Goal: Information Seeking & Learning: Learn about a topic

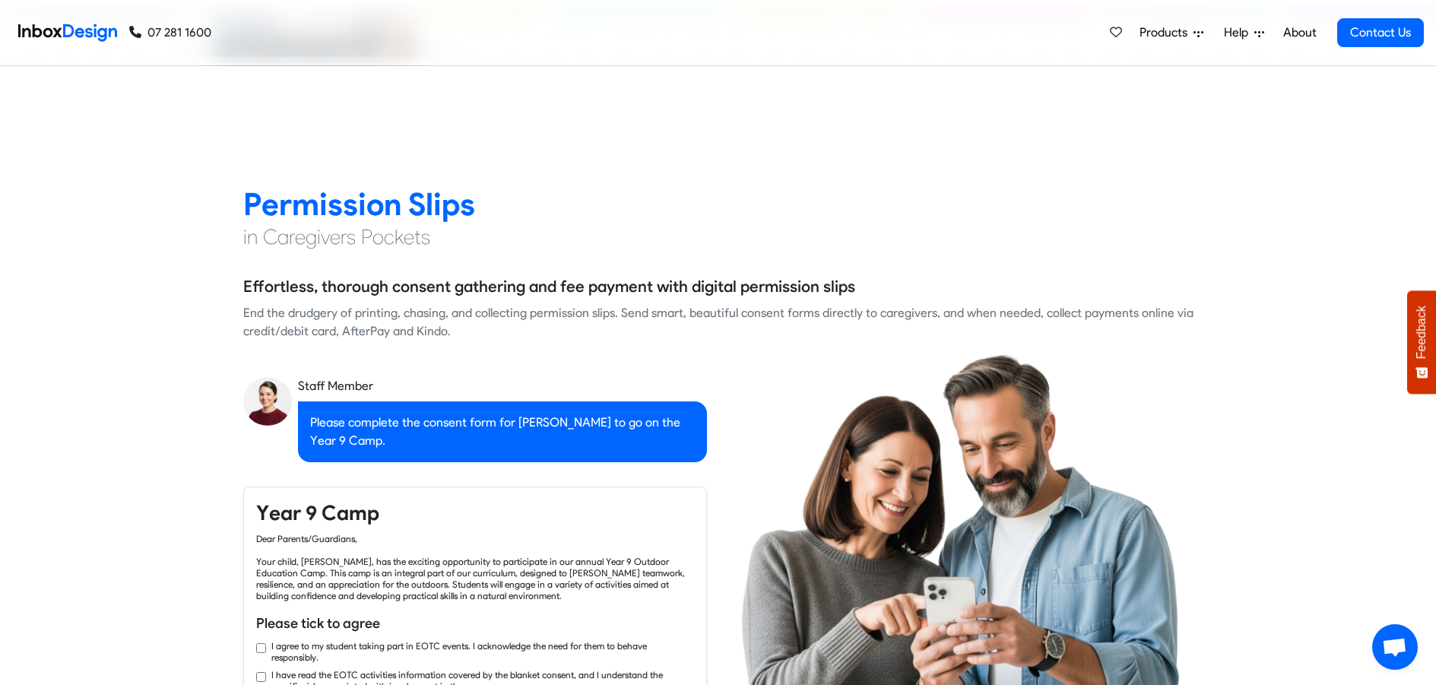
checkbox input "true"
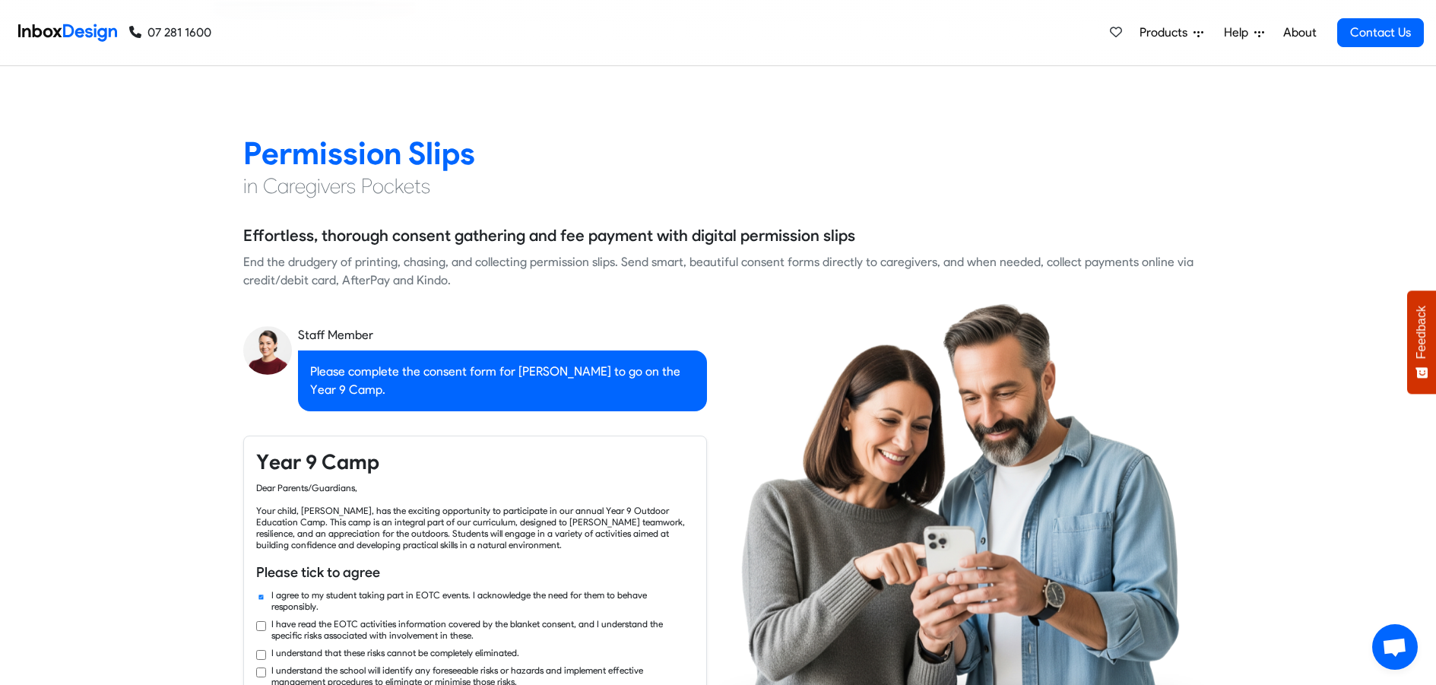
checkbox input "true"
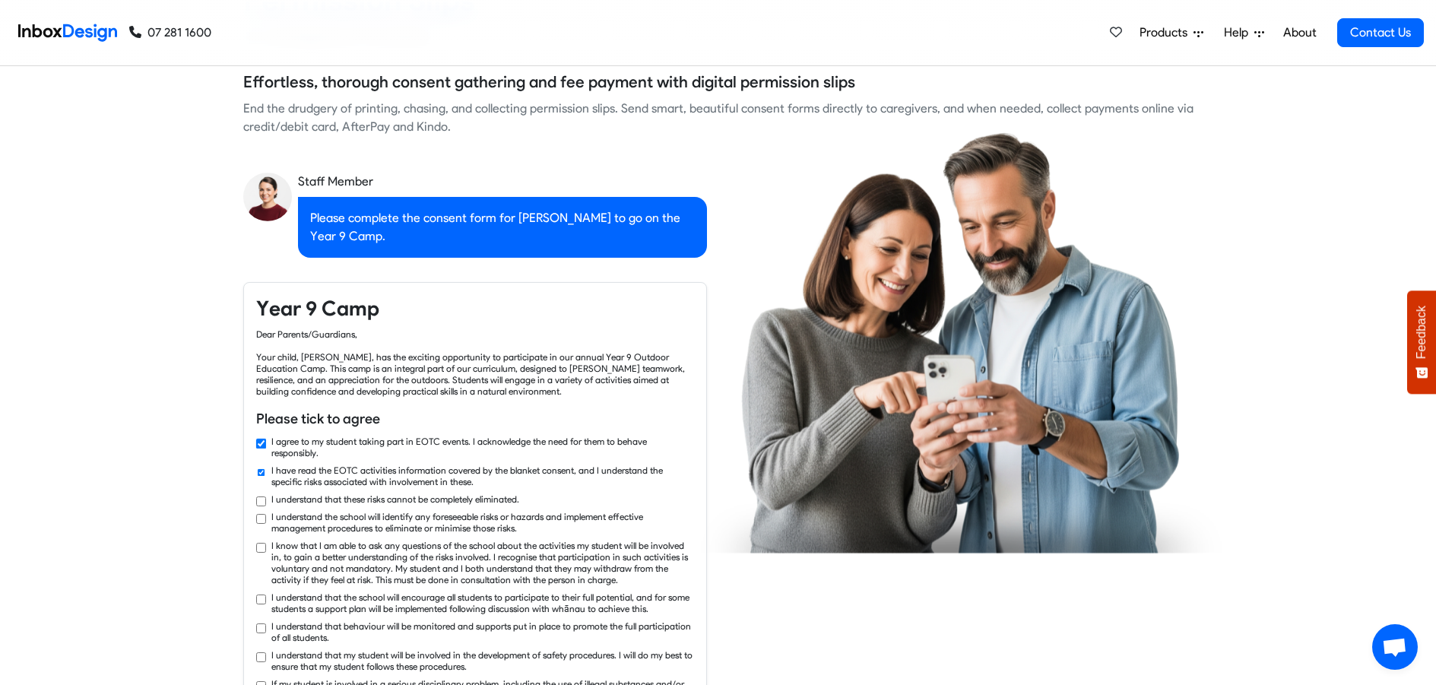
checkbox input "true"
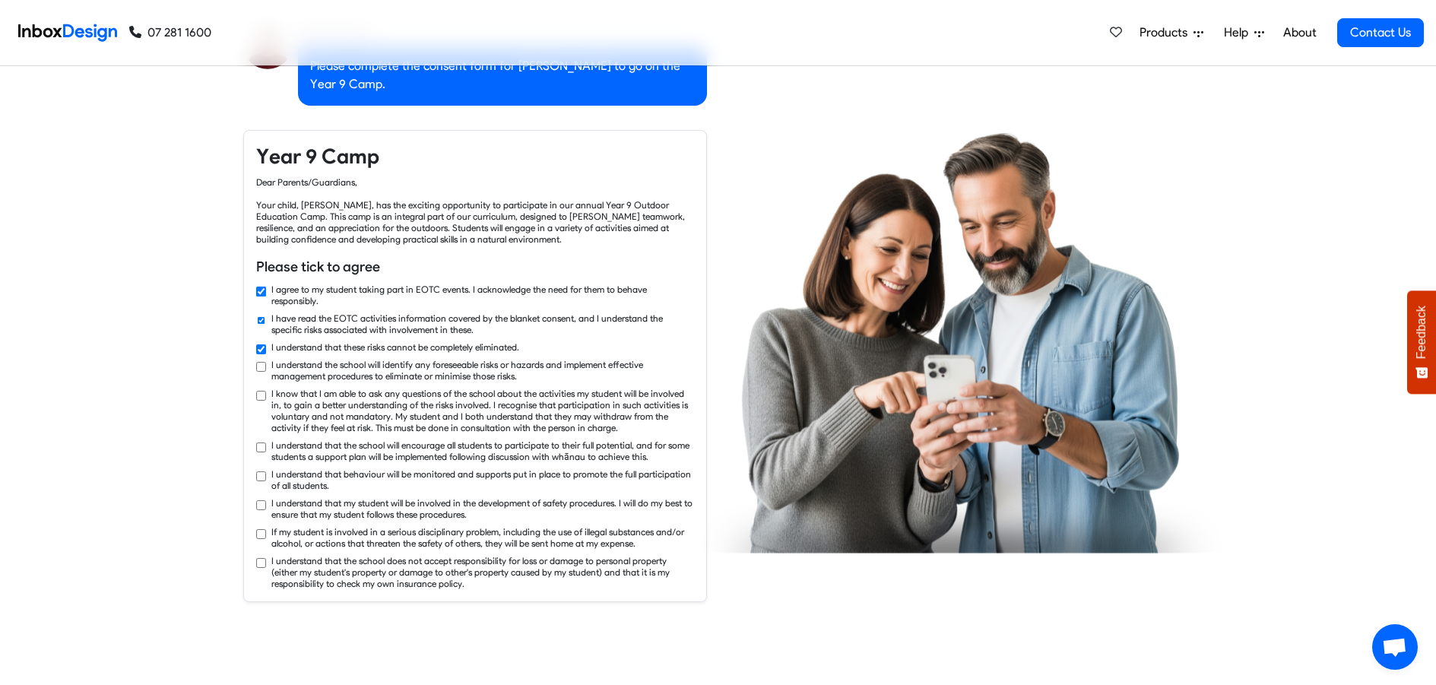
checkbox input "true"
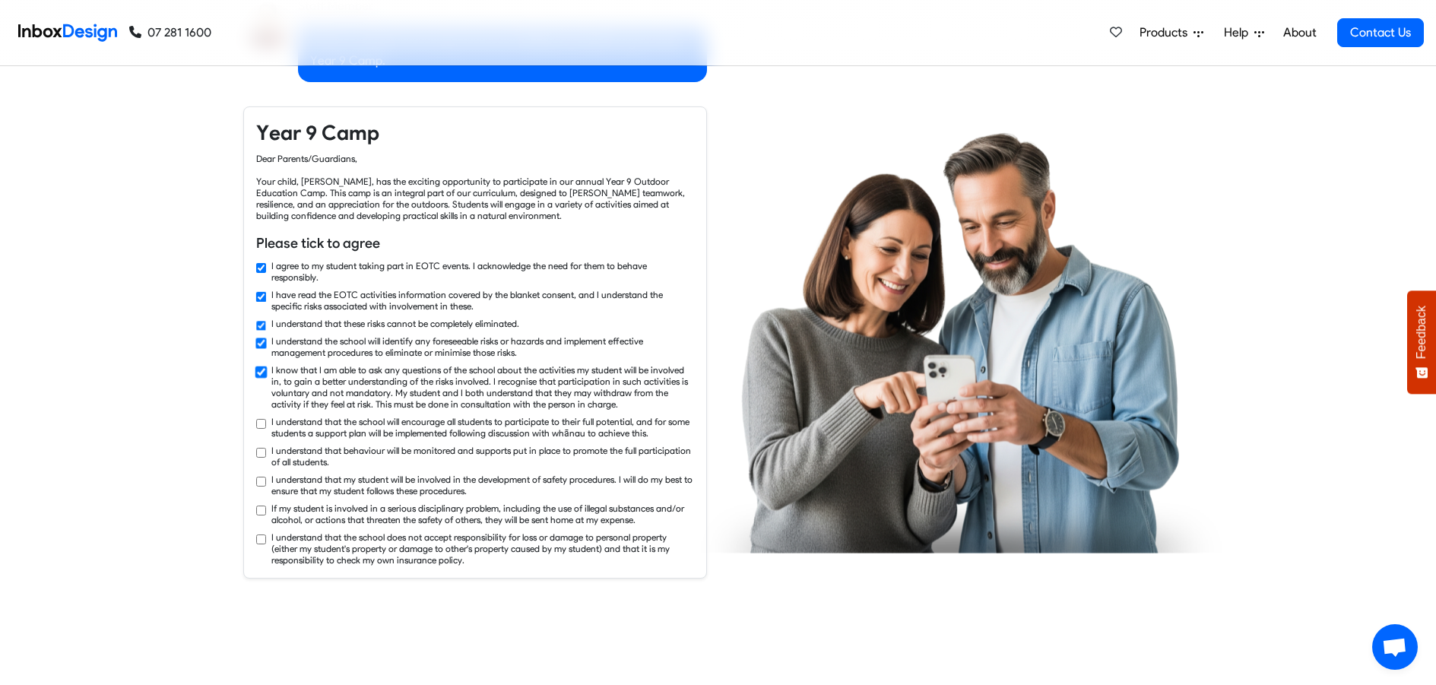
checkbox input "true"
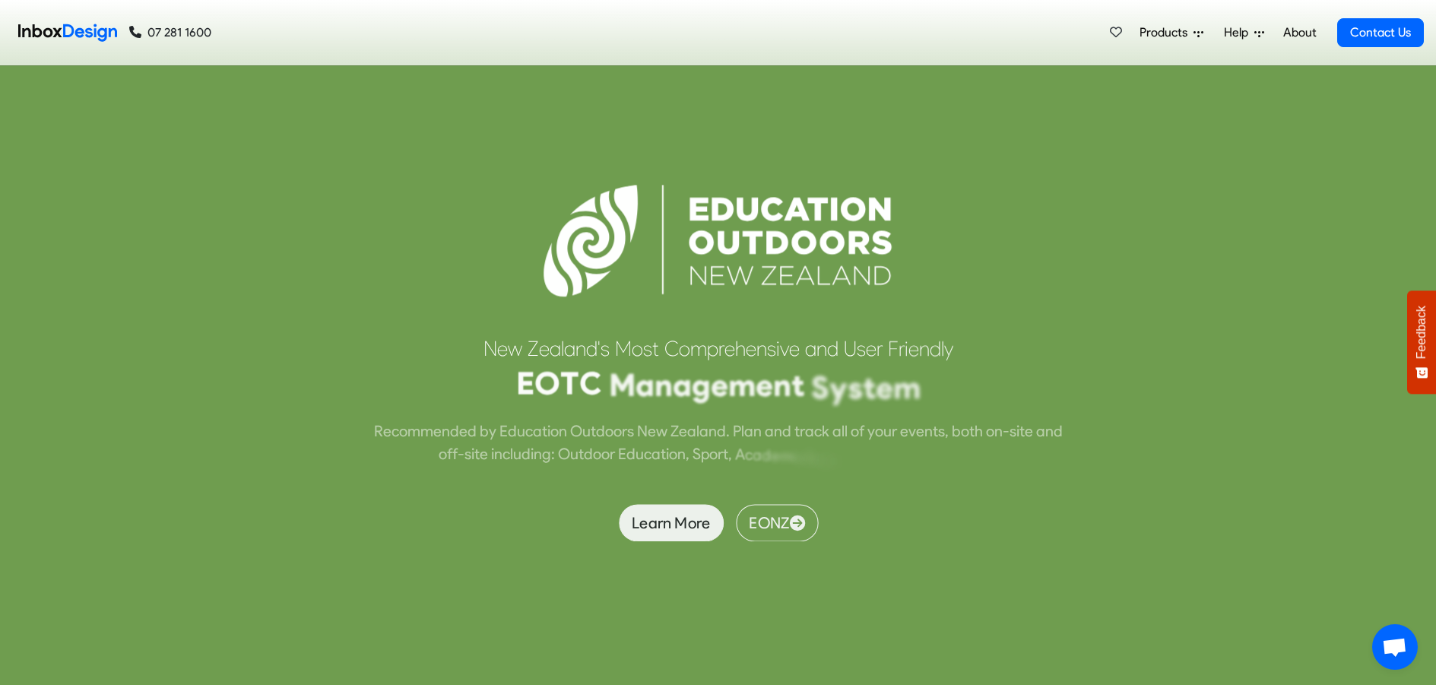
scroll to position [3952, 0]
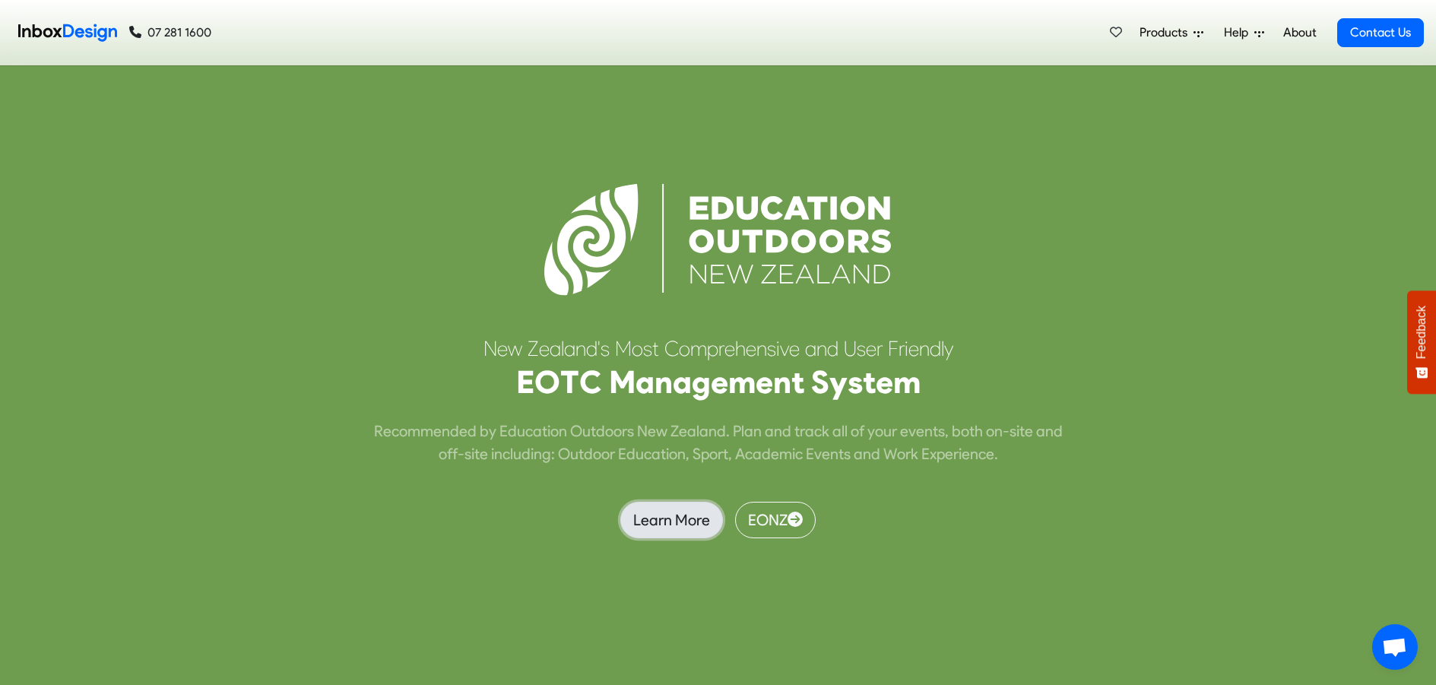
click at [666, 526] on link "Learn More" at bounding box center [671, 520] width 103 height 36
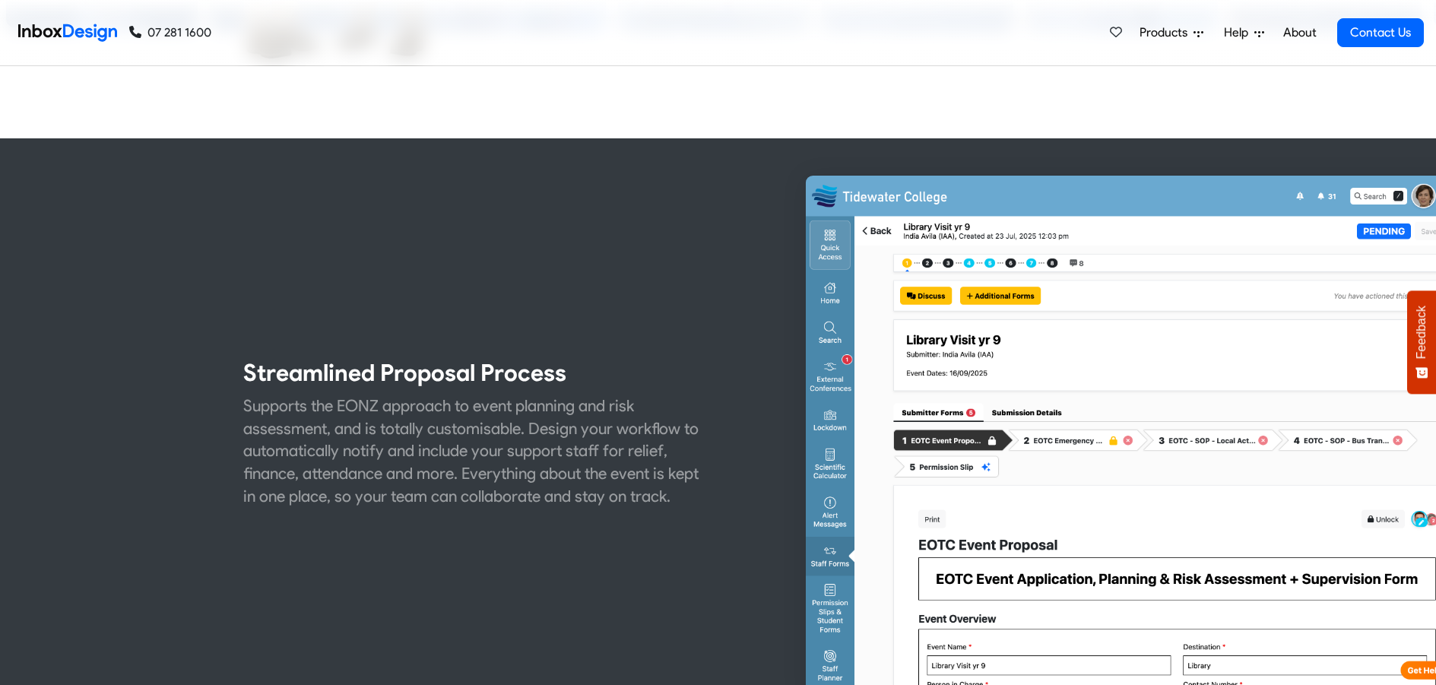
scroll to position [684, 0]
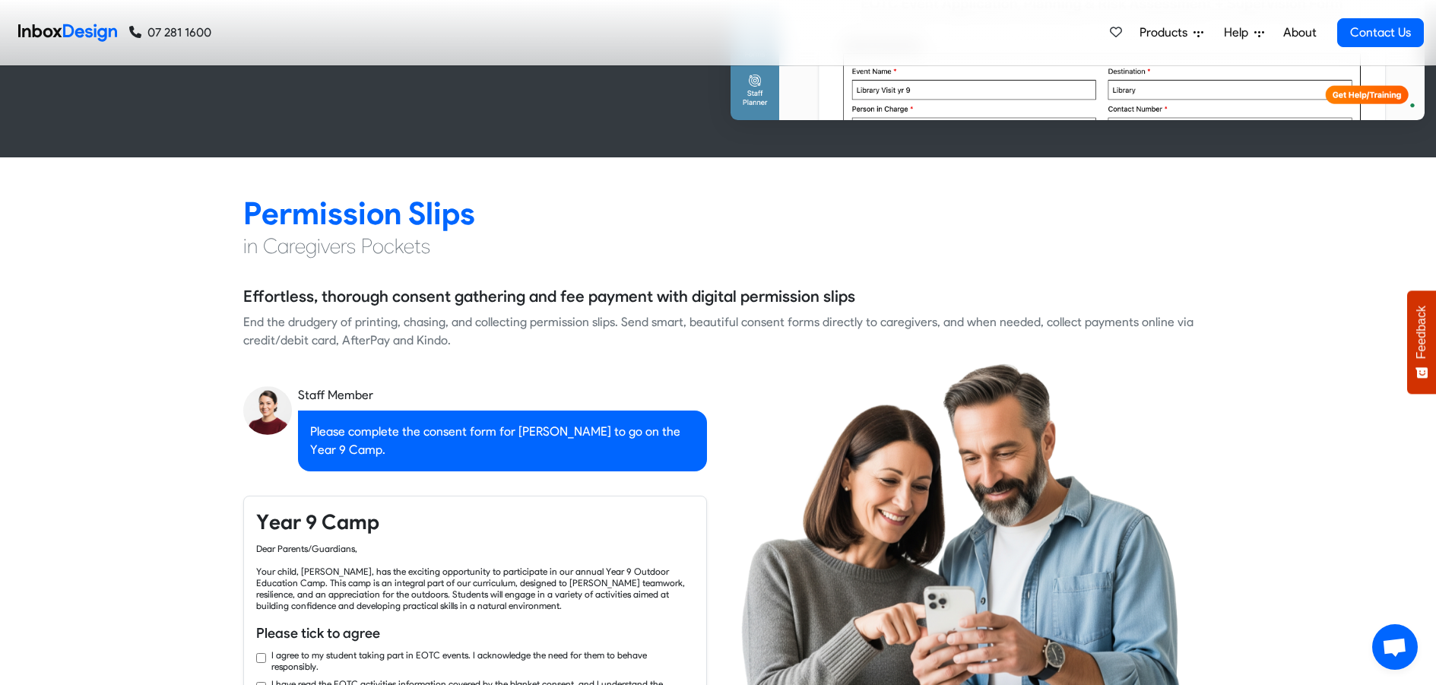
checkbox input "true"
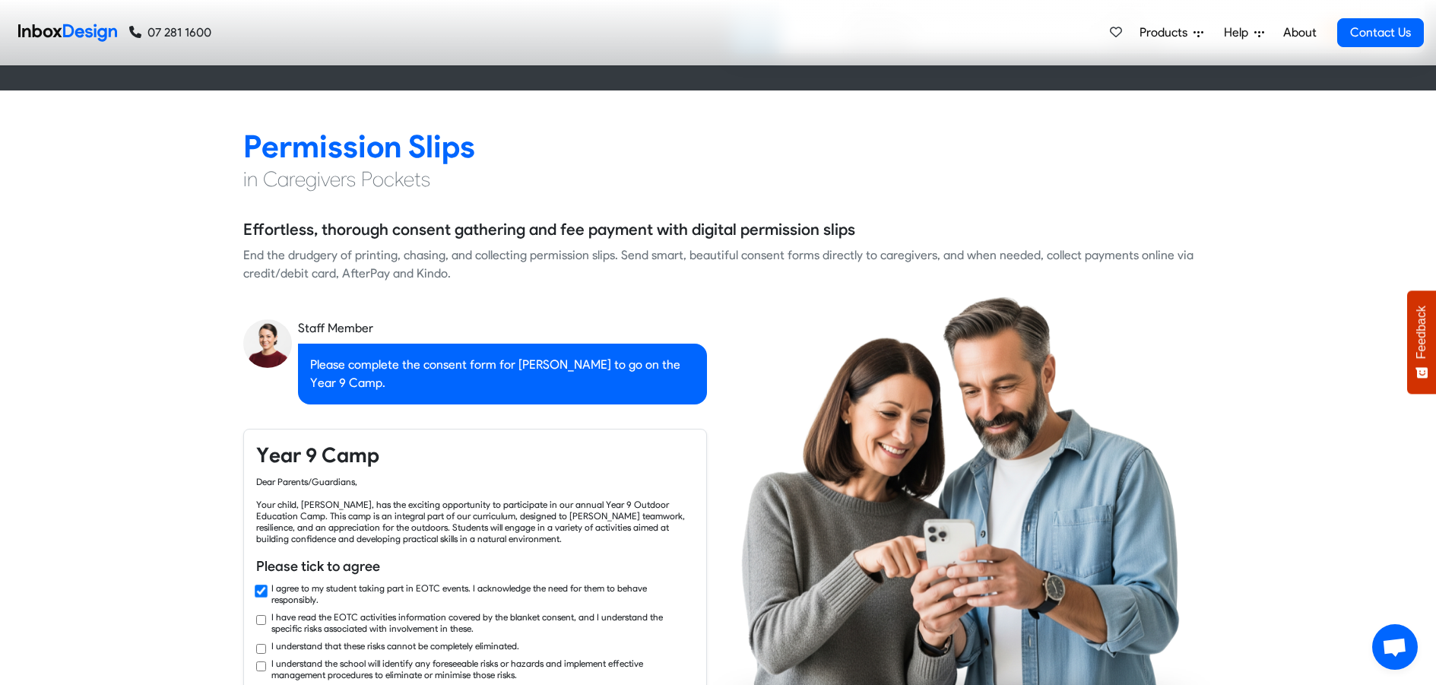
checkbox input "true"
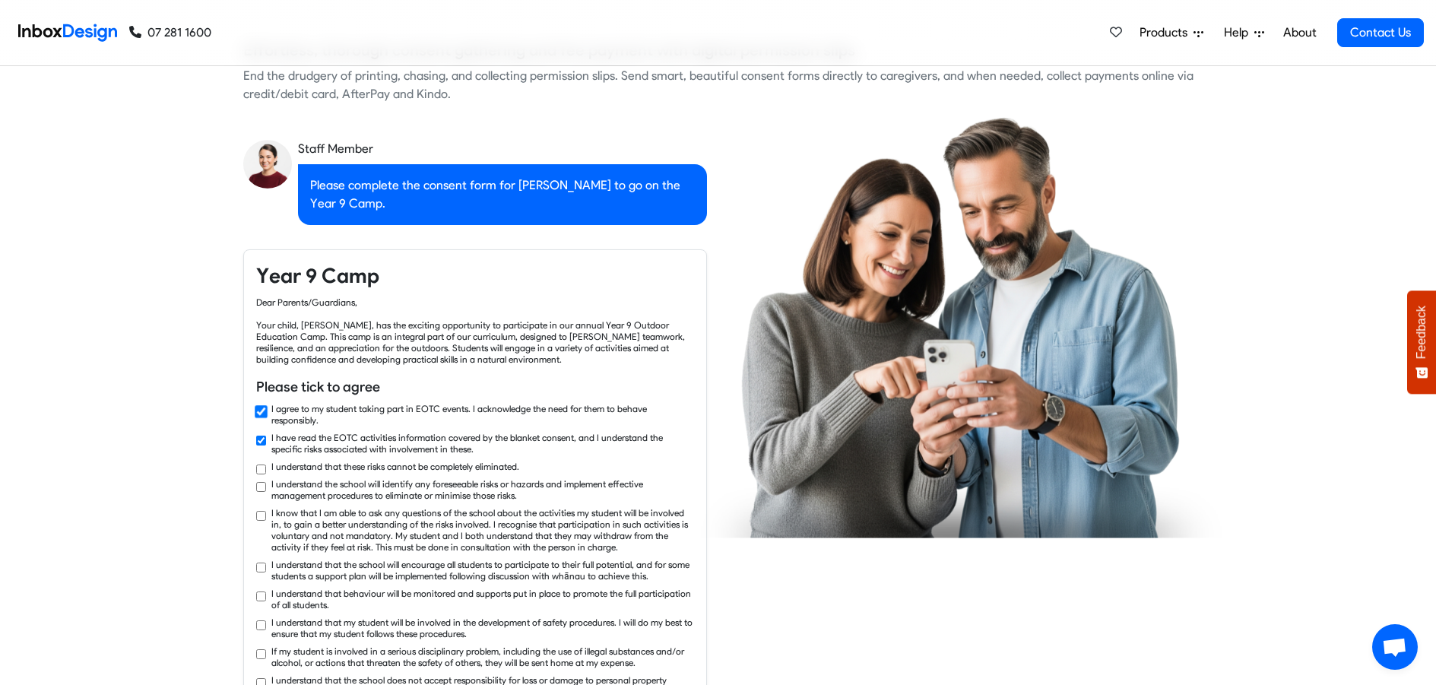
checkbox input "true"
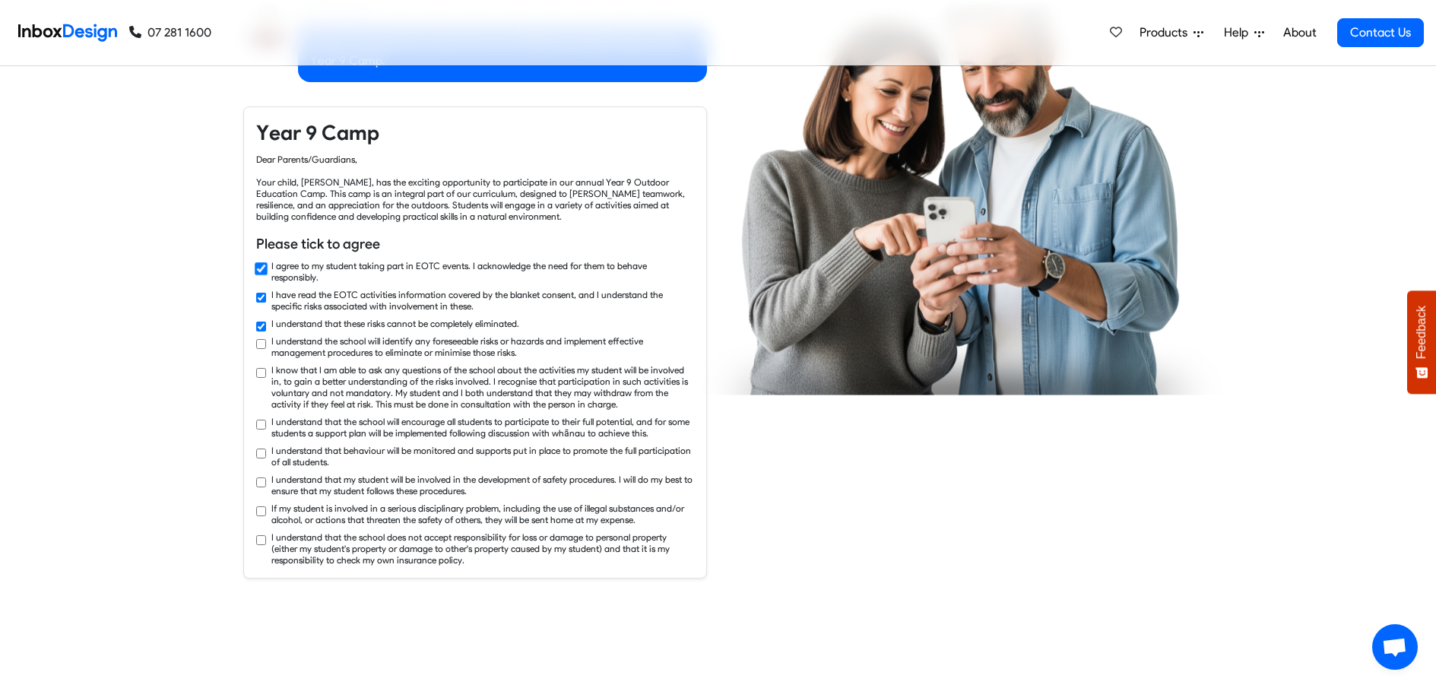
checkbox input "true"
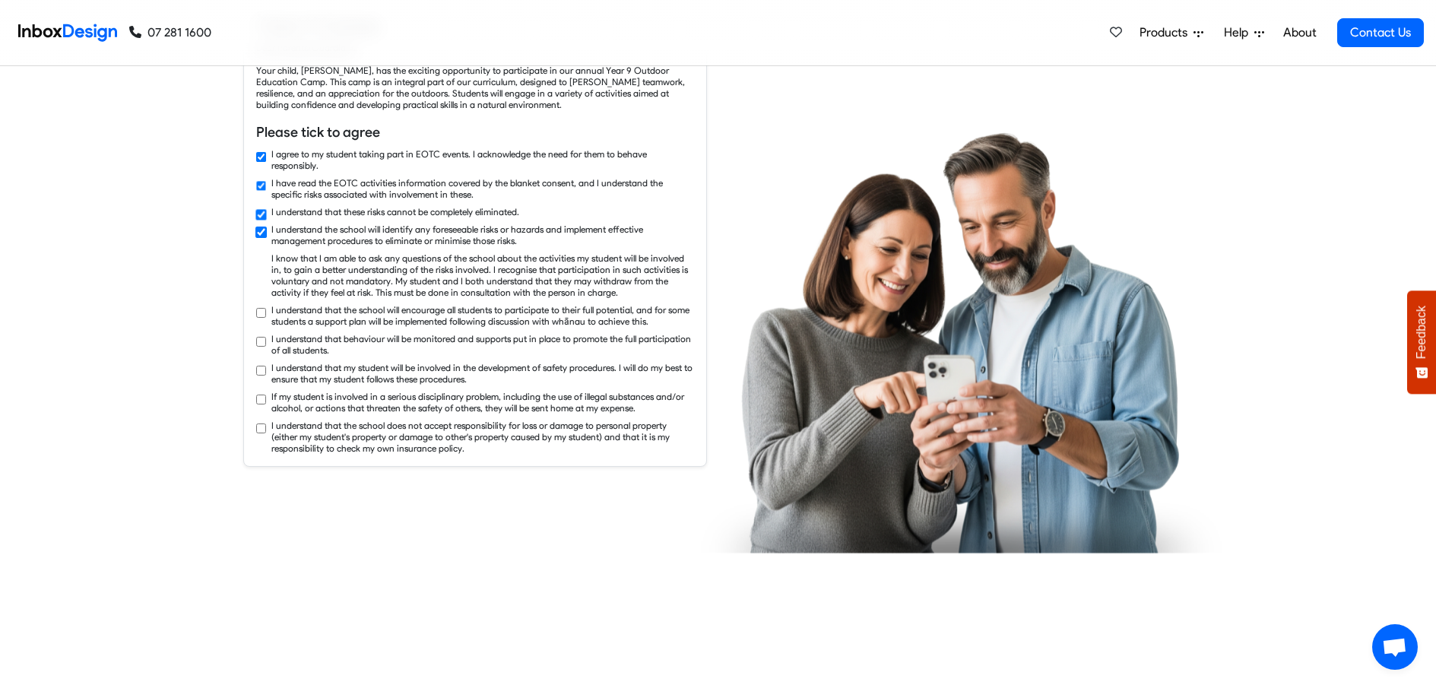
checkbox input "true"
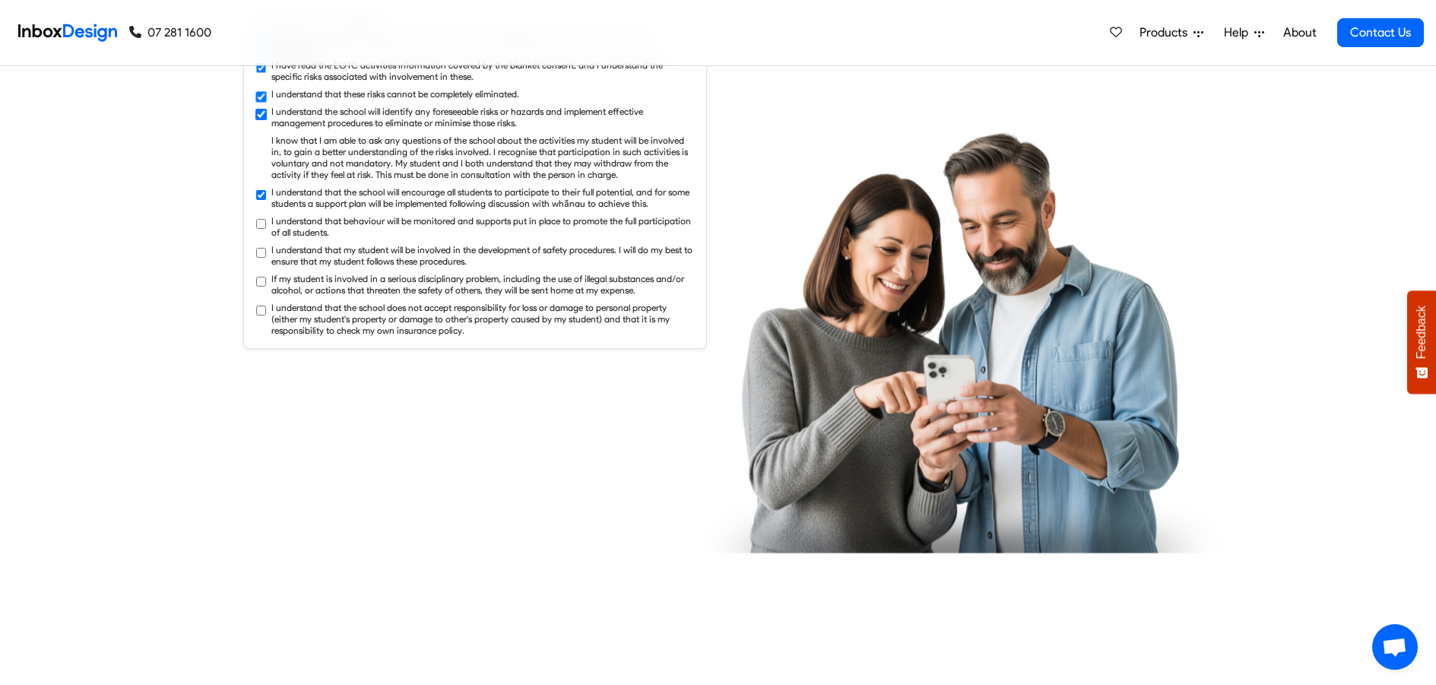
checkbox input "true"
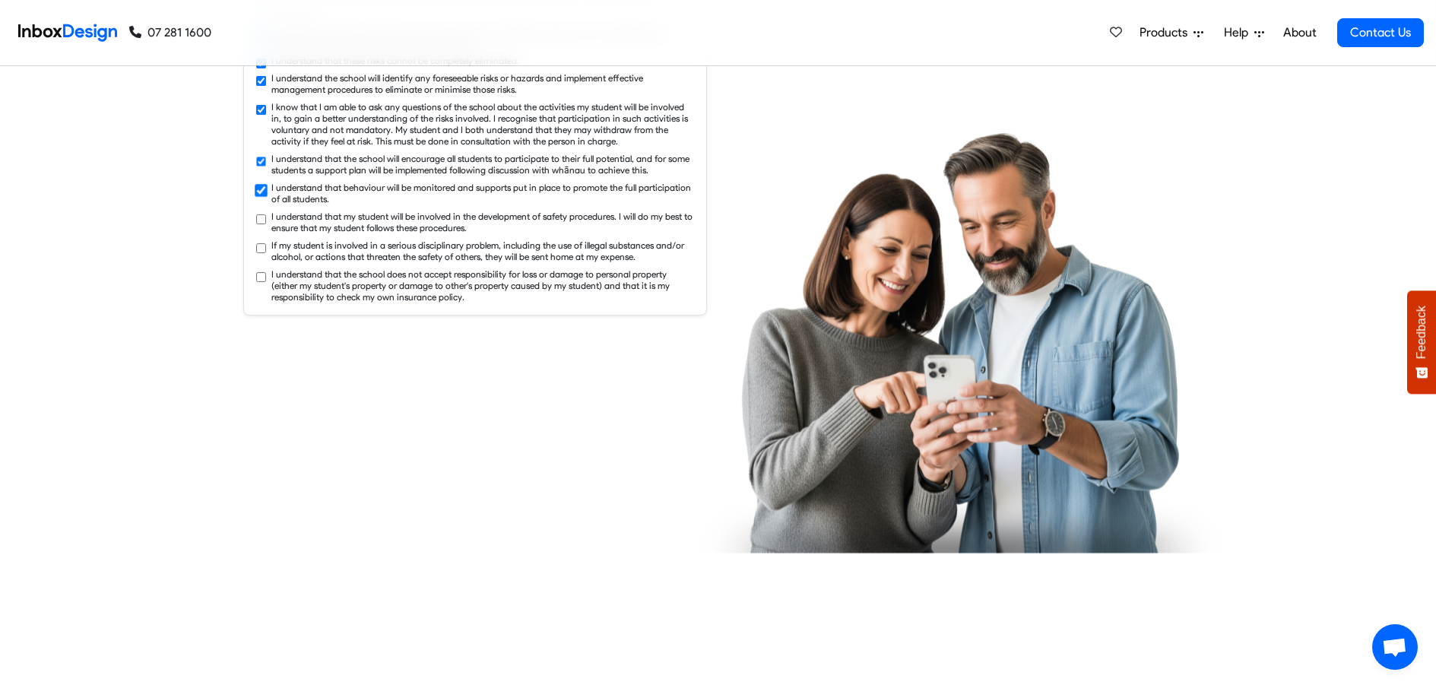
checkbox input "true"
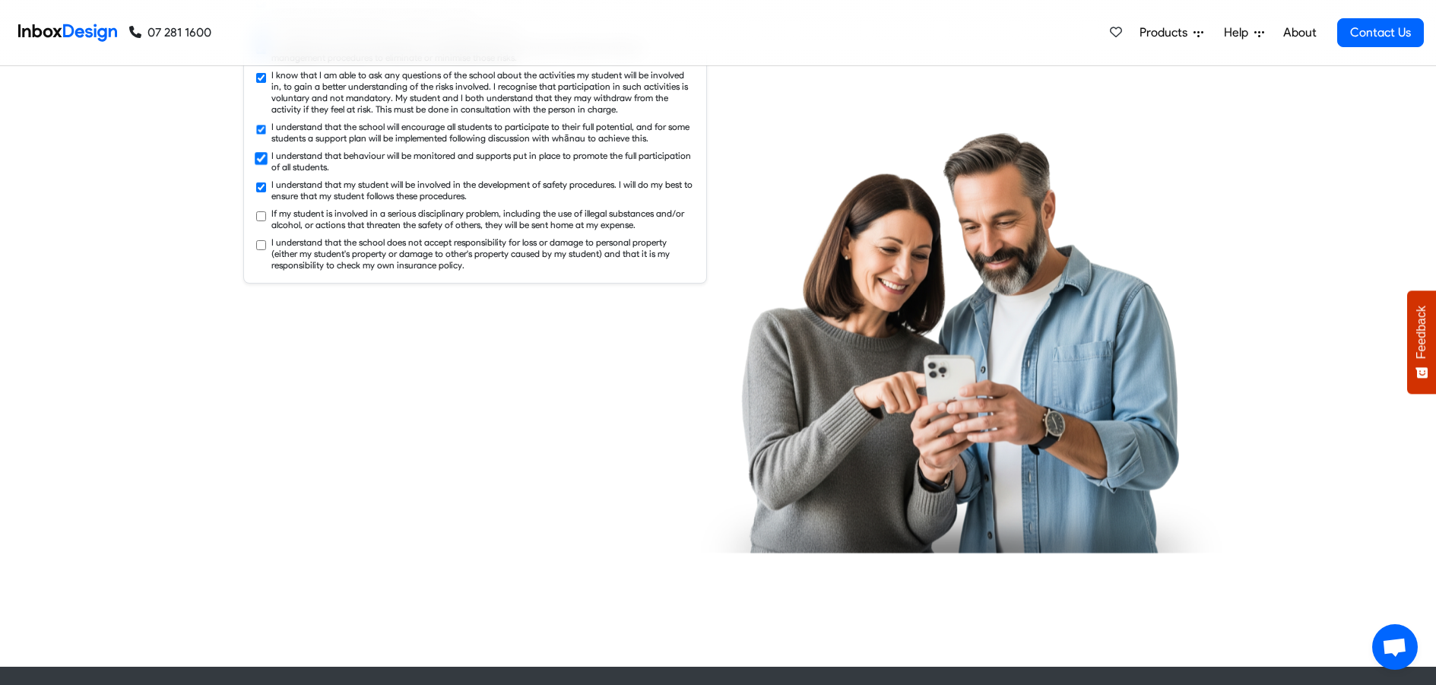
checkbox input "true"
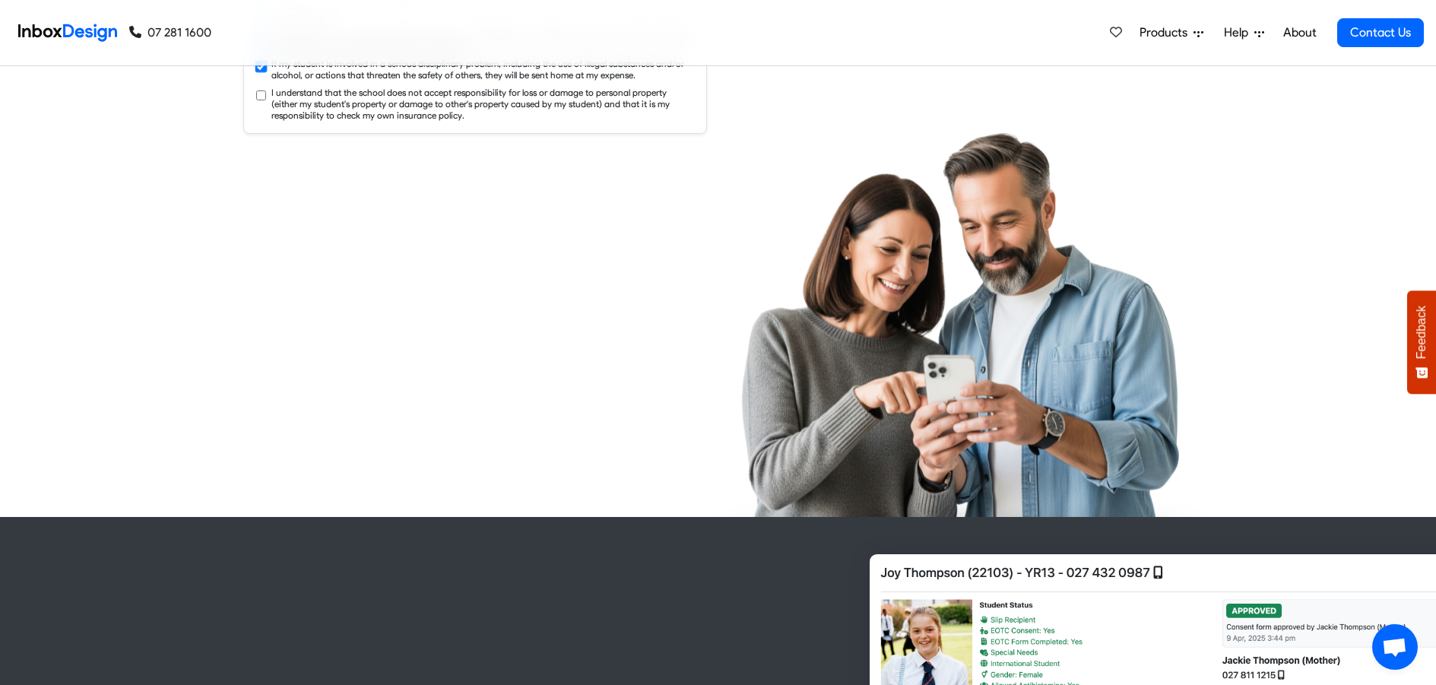
checkbox input "true"
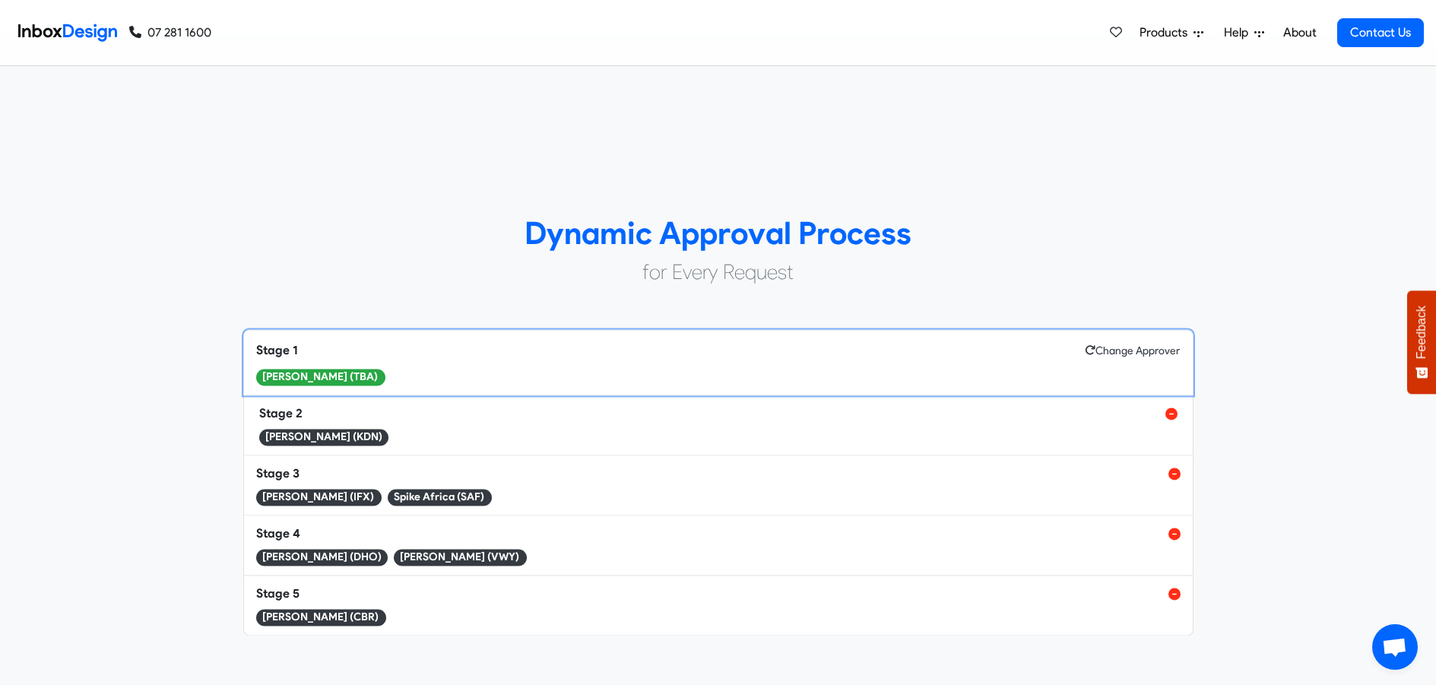
scroll to position [4940, 0]
